Goal: Information Seeking & Learning: Learn about a topic

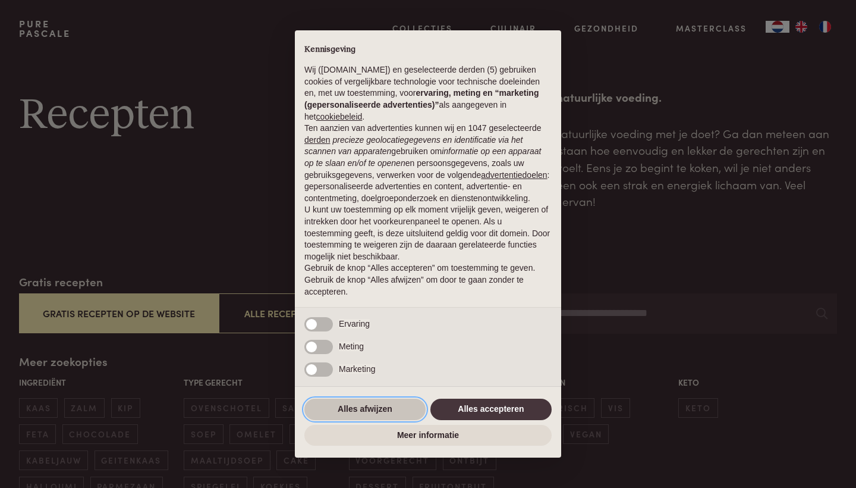
click at [383, 410] on button "Alles afwijzen" at bounding box center [364, 408] width 121 height 21
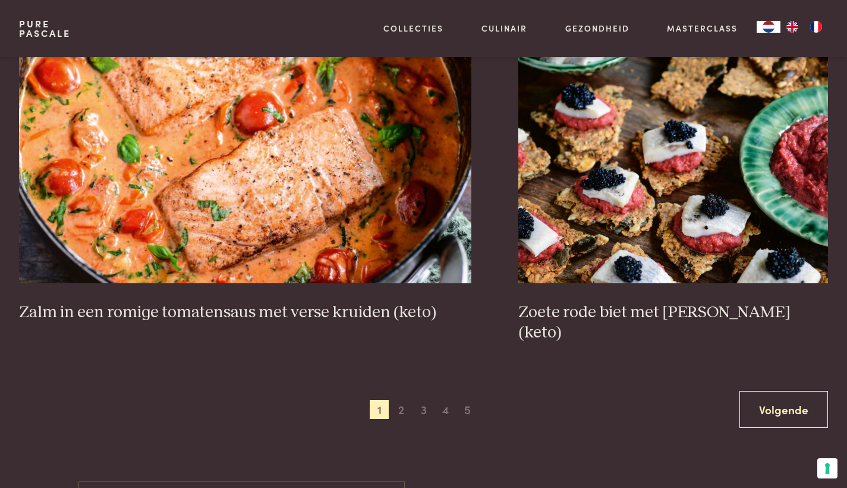
scroll to position [2182, 0]
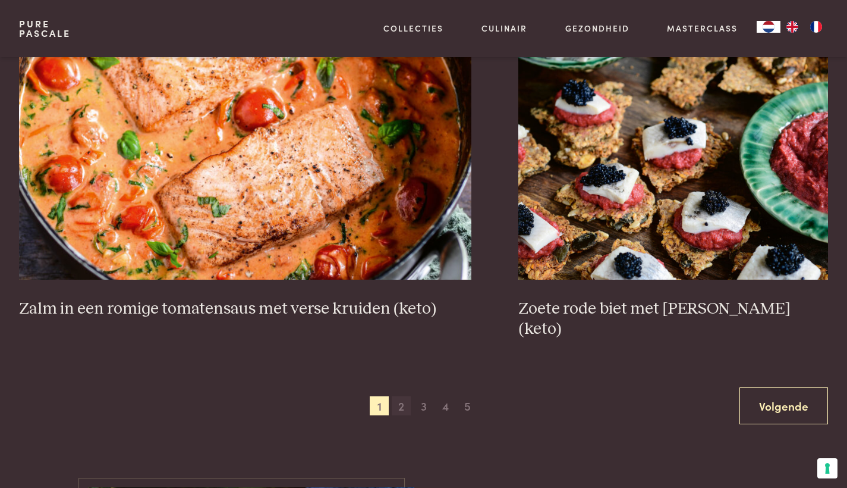
click at [404, 396] on span "2" at bounding box center [401, 405] width 19 height 19
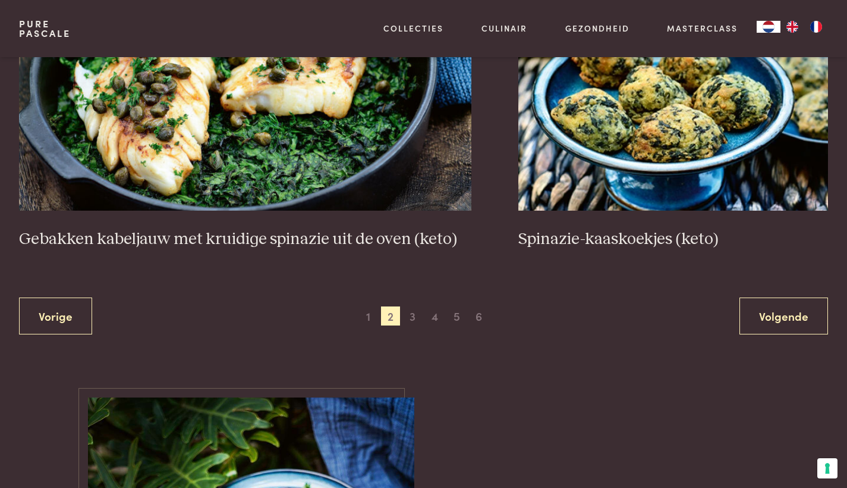
scroll to position [2263, 0]
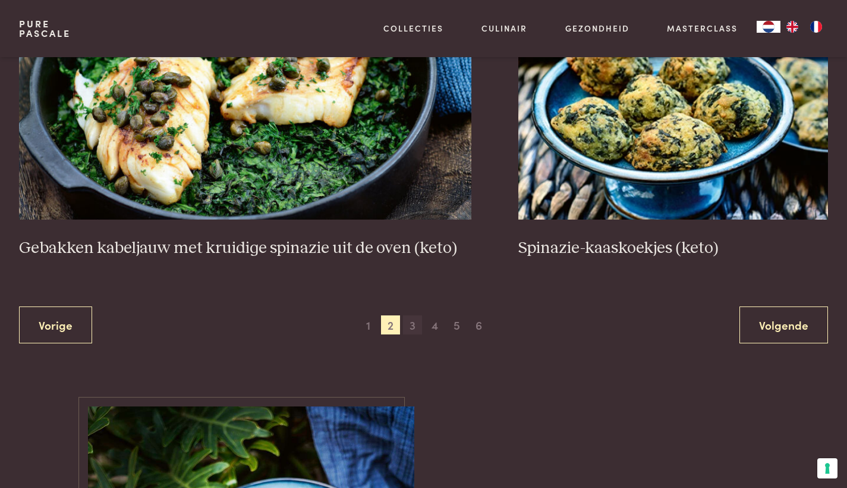
click at [408, 320] on span "3" at bounding box center [412, 324] width 19 height 19
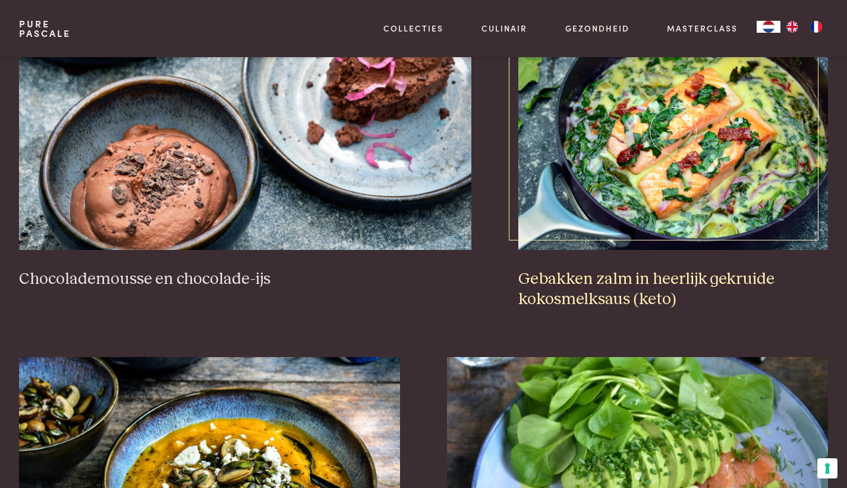
scroll to position [1269, 0]
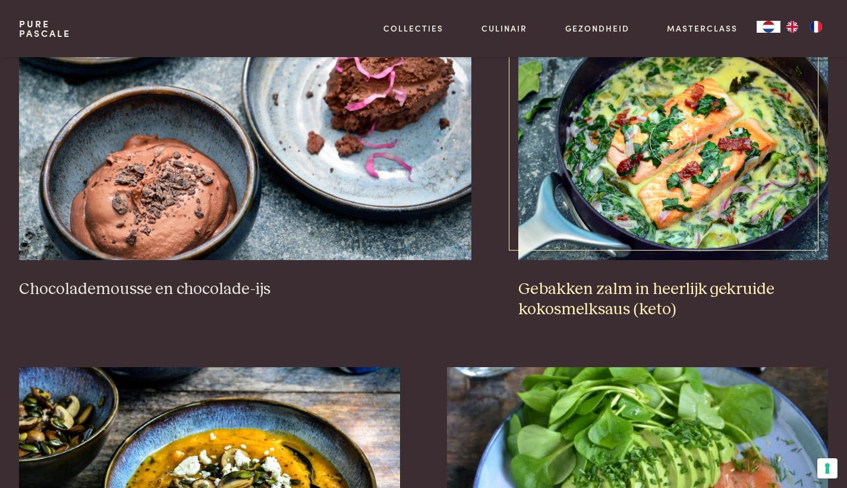
click at [624, 212] on img at bounding box center [673, 141] width 310 height 238
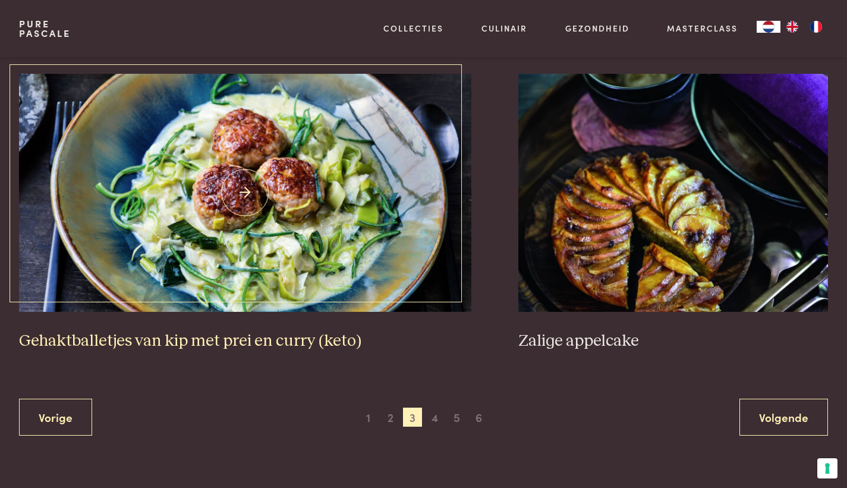
scroll to position [2224, 0]
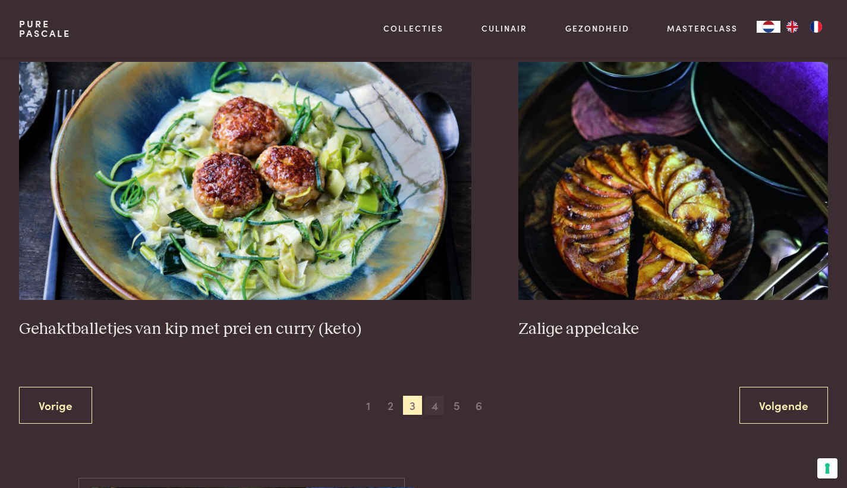
click at [437, 395] on span "4" at bounding box center [434, 404] width 19 height 19
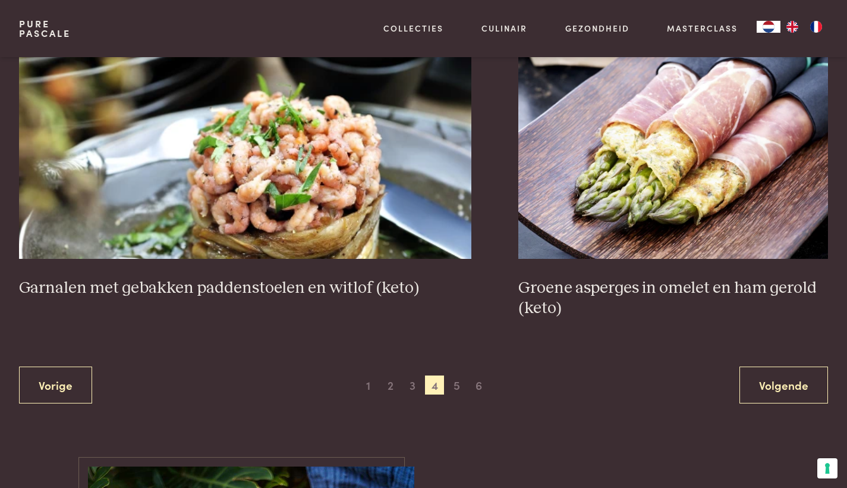
scroll to position [2217, 0]
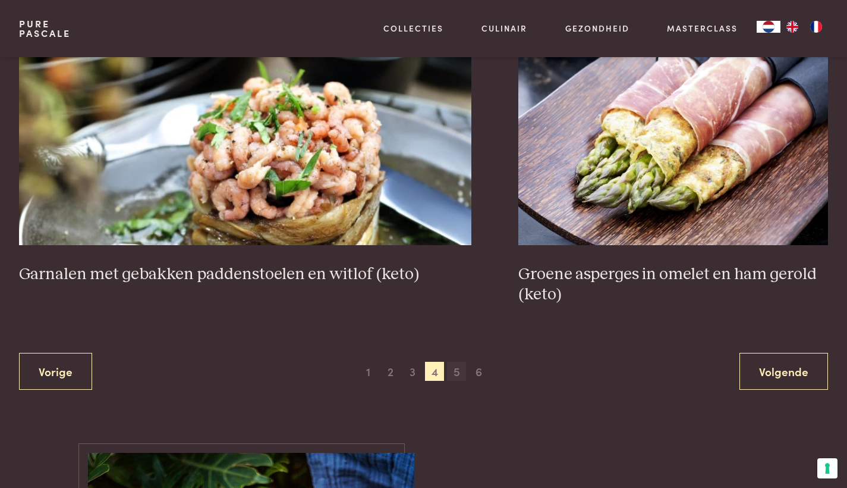
click at [459, 363] on span "5" at bounding box center [456, 371] width 19 height 19
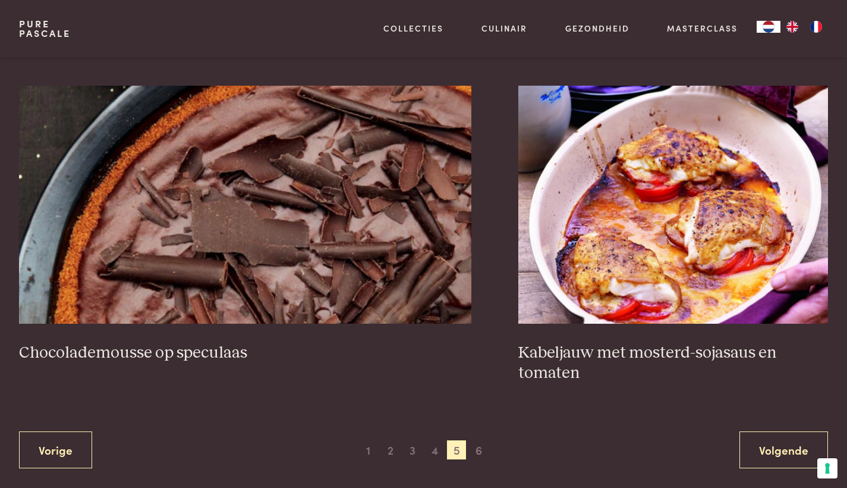
scroll to position [2139, 0]
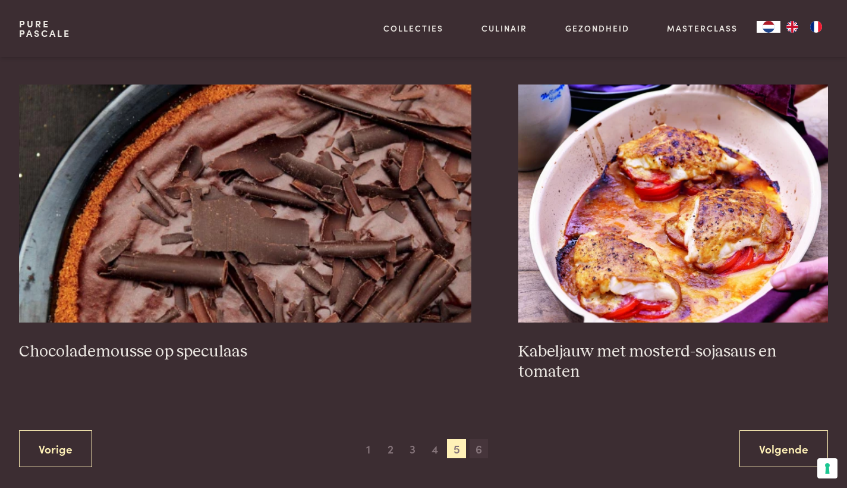
click at [477, 446] on span "6" at bounding box center [479, 448] width 19 height 19
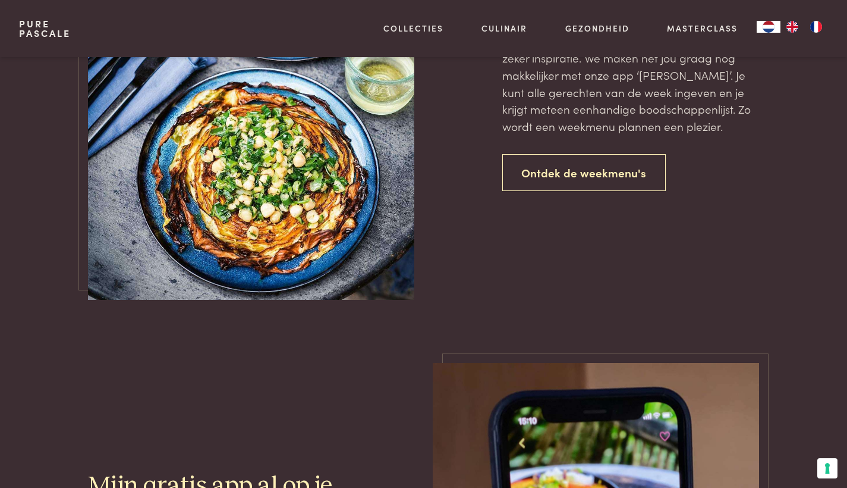
scroll to position [1199, 0]
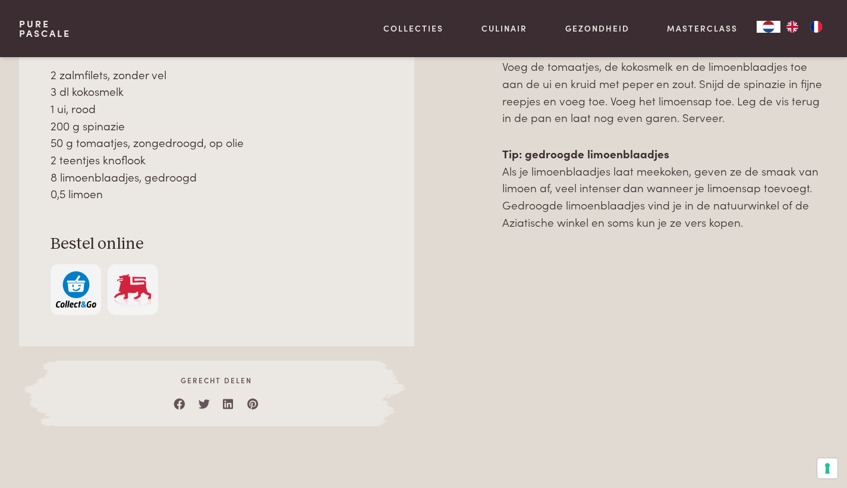
scroll to position [681, 0]
